Goal: Task Accomplishment & Management: Complete application form

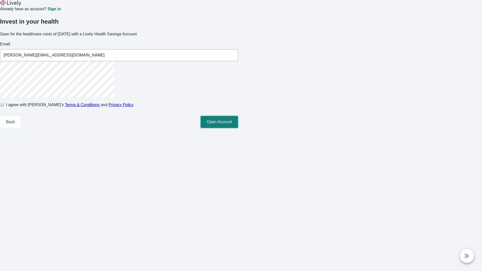
click at [238, 128] on button "Open Account" at bounding box center [218, 122] width 37 height 12
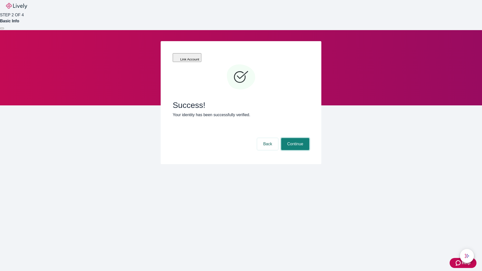
click at [294, 138] on button "Continue" at bounding box center [295, 144] width 28 height 12
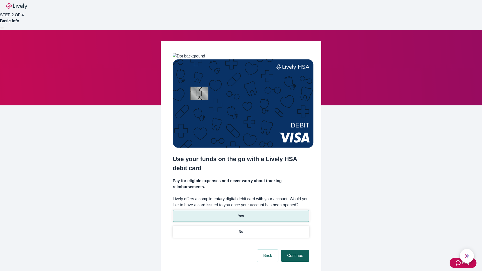
click at [241, 213] on p "Yes" at bounding box center [241, 215] width 6 height 5
click at [294, 250] on button "Continue" at bounding box center [295, 256] width 28 height 12
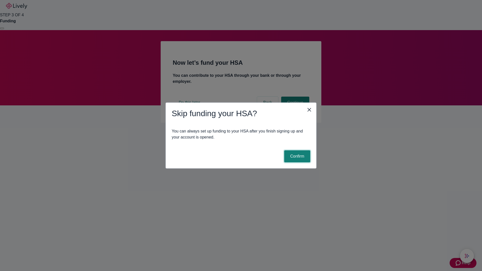
click at [296, 156] on button "Confirm" at bounding box center [297, 156] width 26 height 12
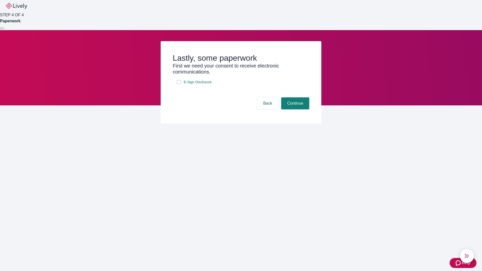
click at [179, 84] on input "E-Sign Disclosure" at bounding box center [179, 82] width 4 height 4
checkbox input "true"
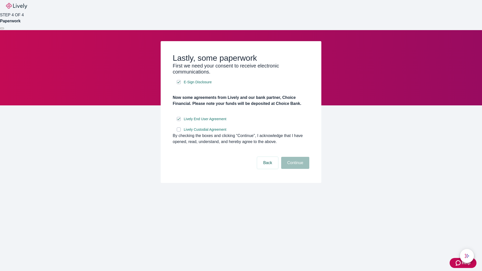
click at [179, 131] on input "Lively Custodial Agreement" at bounding box center [179, 129] width 4 height 4
checkbox input "true"
click at [294, 169] on button "Continue" at bounding box center [295, 163] width 28 height 12
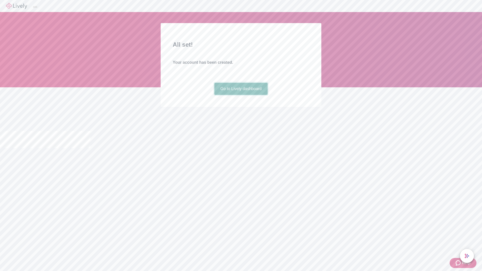
click at [241, 95] on link "Go to Lively dashboard" at bounding box center [240, 89] width 53 height 12
